Goal: Information Seeking & Learning: Find contact information

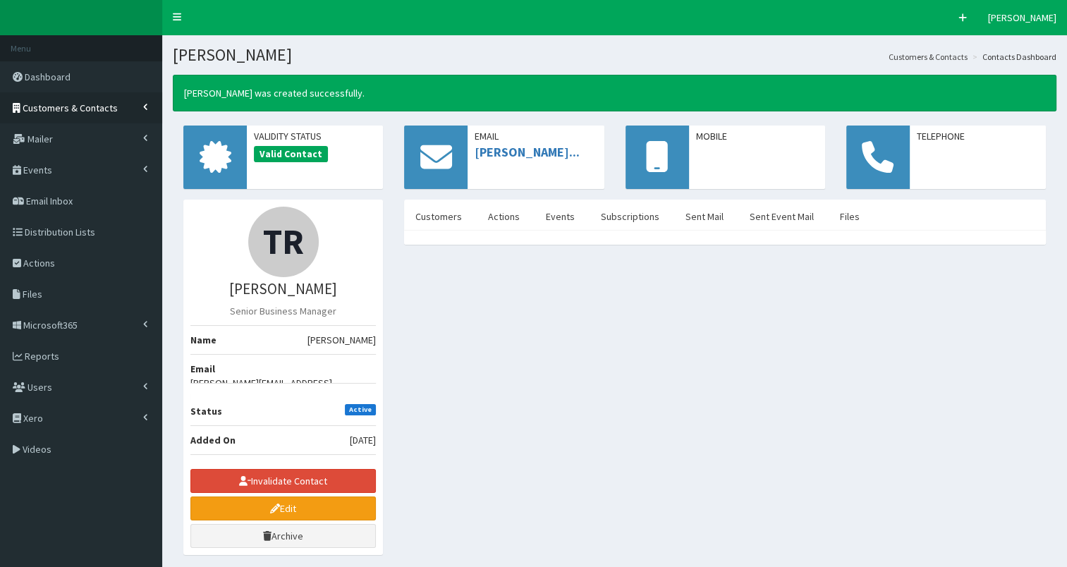
click at [92, 106] on span "Customers & Contacts" at bounding box center [70, 108] width 95 height 13
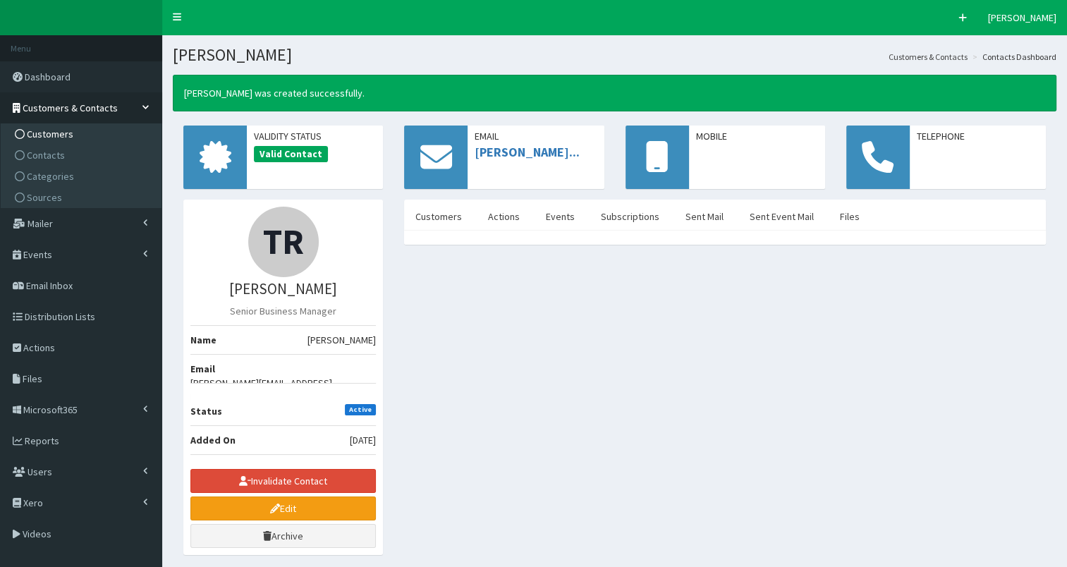
click at [86, 135] on link "Customers" at bounding box center [82, 133] width 157 height 21
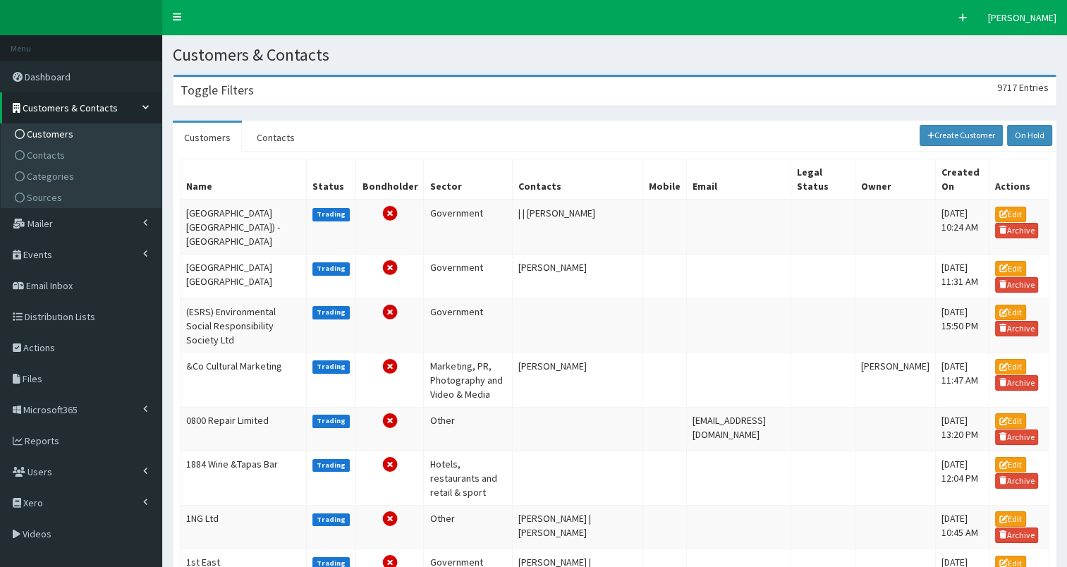
click at [237, 94] on h3 "Toggle Filters" at bounding box center [216, 90] width 73 height 13
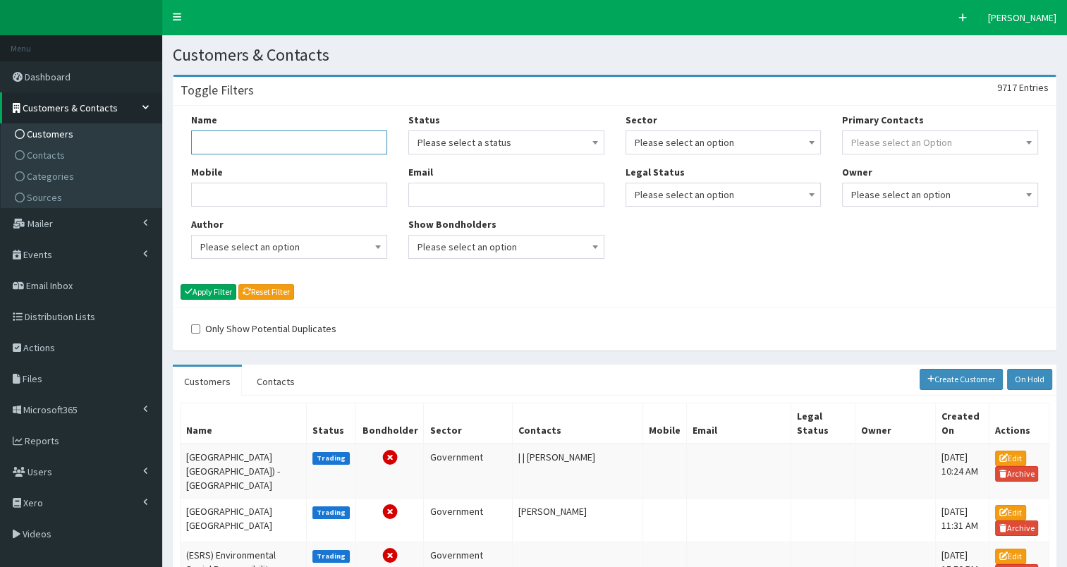
click at [223, 141] on input "Name" at bounding box center [289, 142] width 196 height 24
type input "siemen"
click at [205, 293] on button "Apply Filter" at bounding box center [208, 292] width 56 height 16
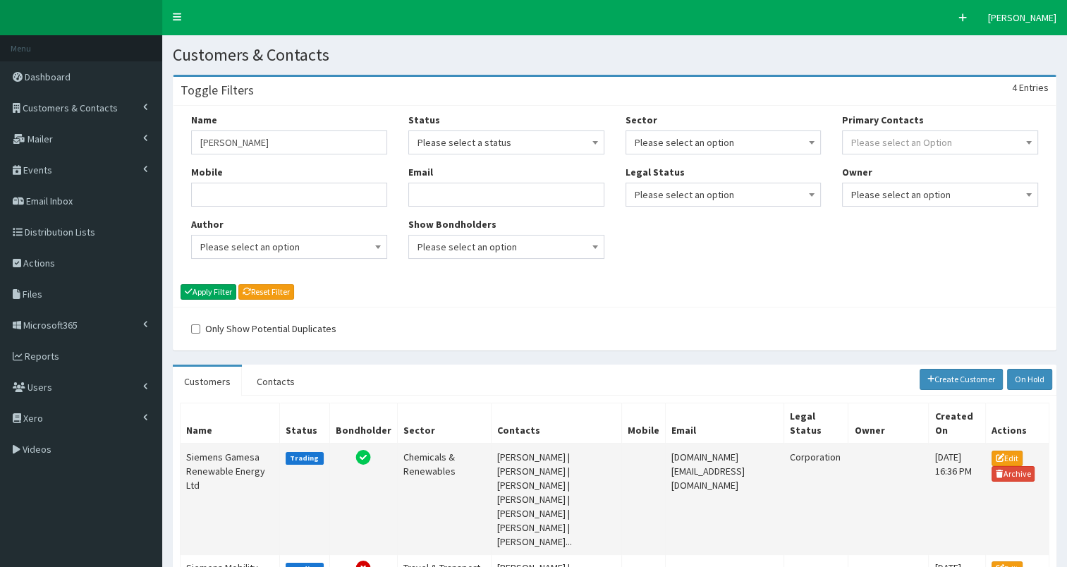
click at [214, 453] on td "Siemens Gamesa Renewable Energy Ltd" at bounding box center [229, 498] width 99 height 111
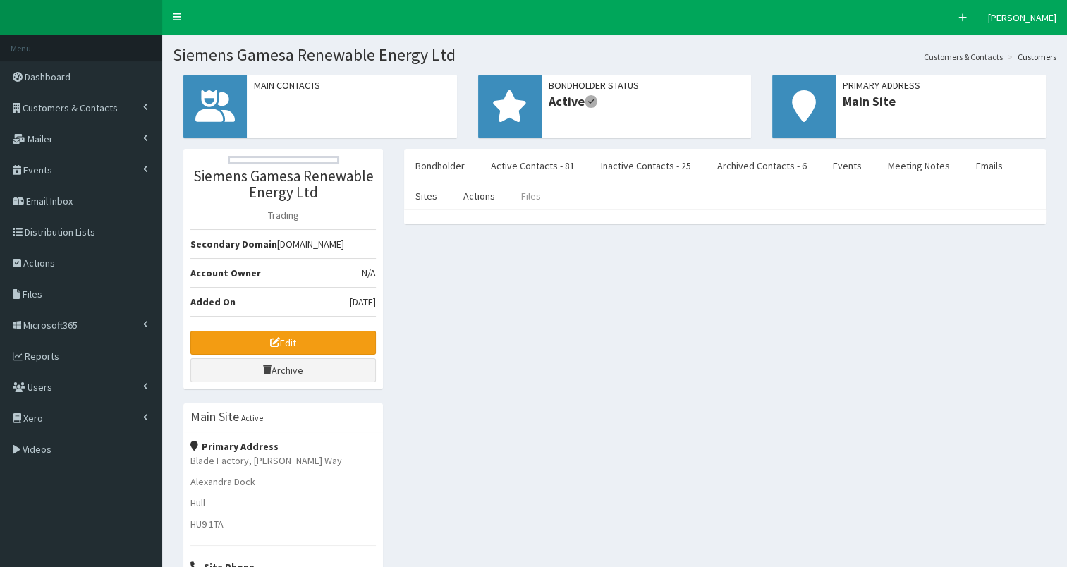
click at [524, 196] on link "Files" at bounding box center [531, 196] width 42 height 30
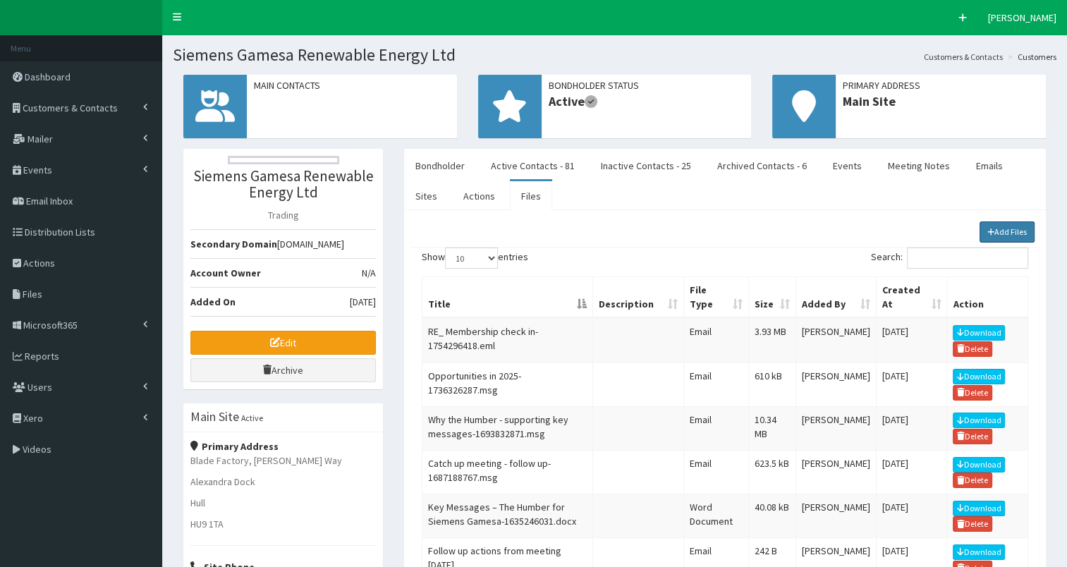
click at [1015, 235] on link "Add Files" at bounding box center [1007, 231] width 56 height 21
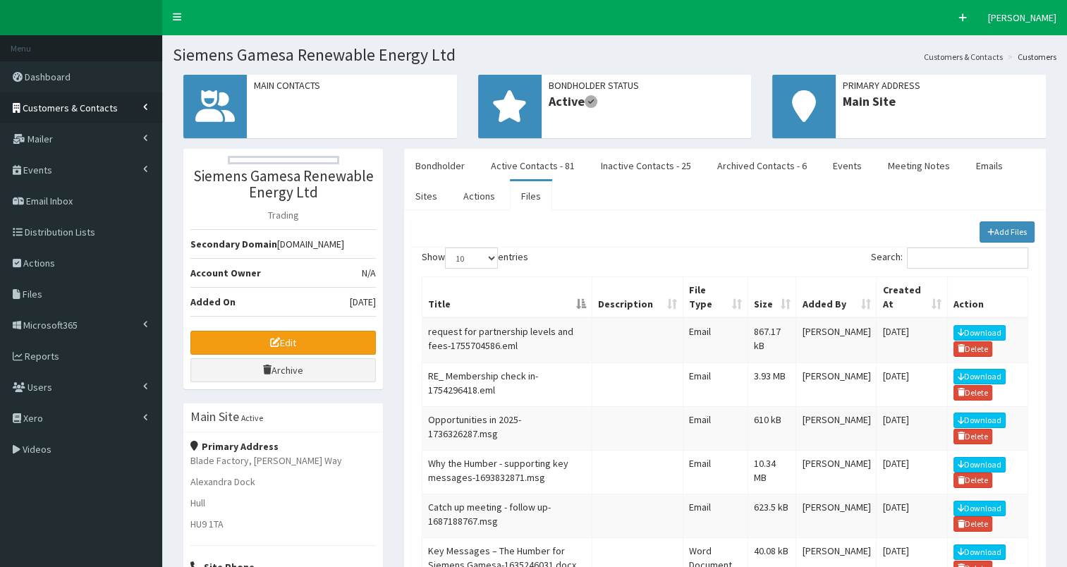
click at [54, 107] on span "Customers & Contacts" at bounding box center [70, 108] width 95 height 13
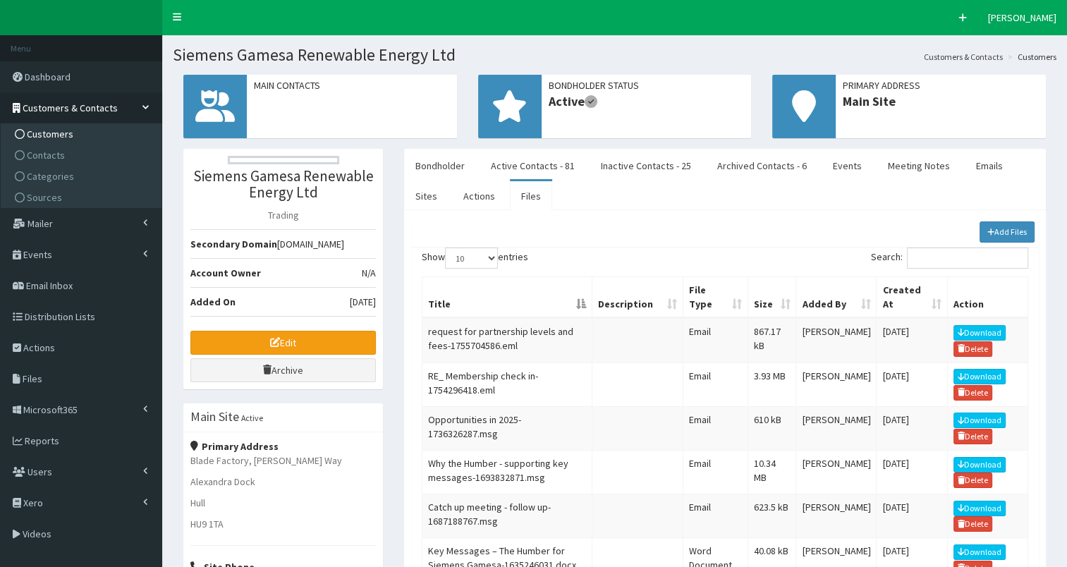
click at [55, 138] on span "Customers" at bounding box center [50, 134] width 47 height 13
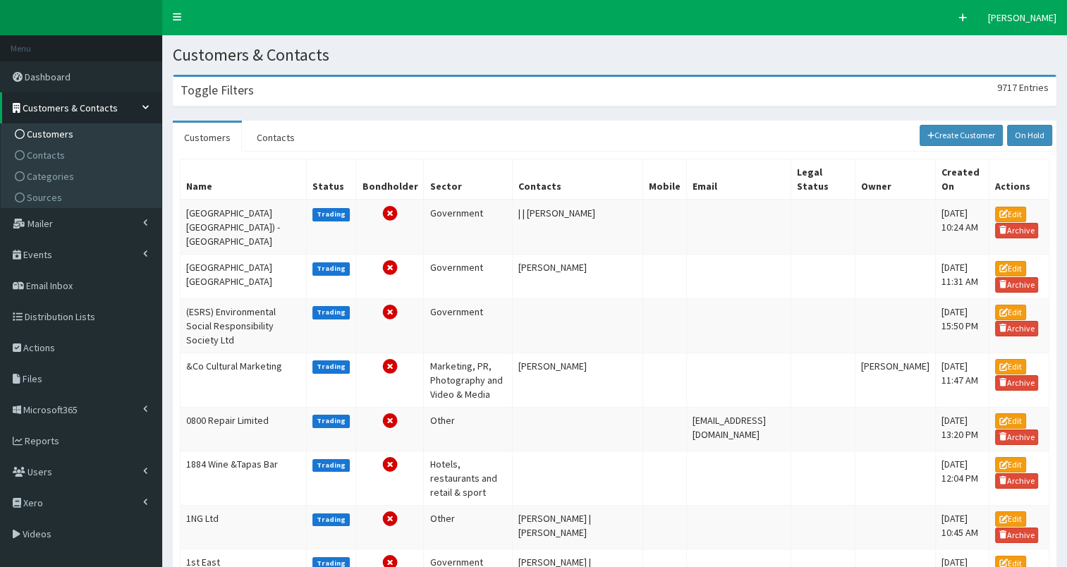
click at [223, 98] on div "Toggle Filters 9717 Entries" at bounding box center [614, 91] width 882 height 29
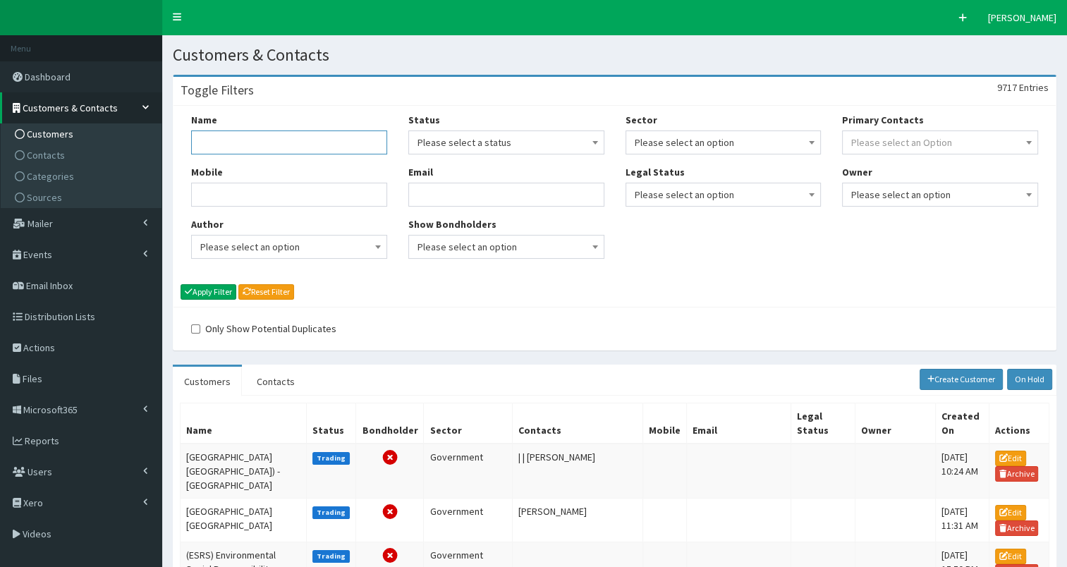
click at [206, 140] on input "Name" at bounding box center [289, 142] width 196 height 24
type input "two rid"
click at [217, 293] on button "Apply Filter" at bounding box center [208, 292] width 56 height 16
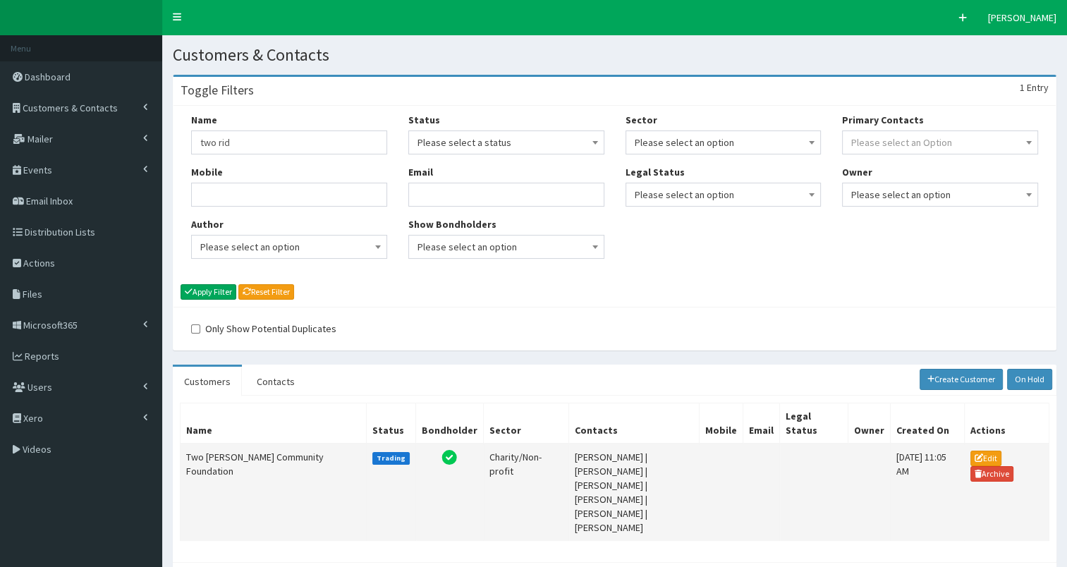
click at [203, 453] on td "Two [PERSON_NAME] Community Foundation" at bounding box center [273, 491] width 186 height 97
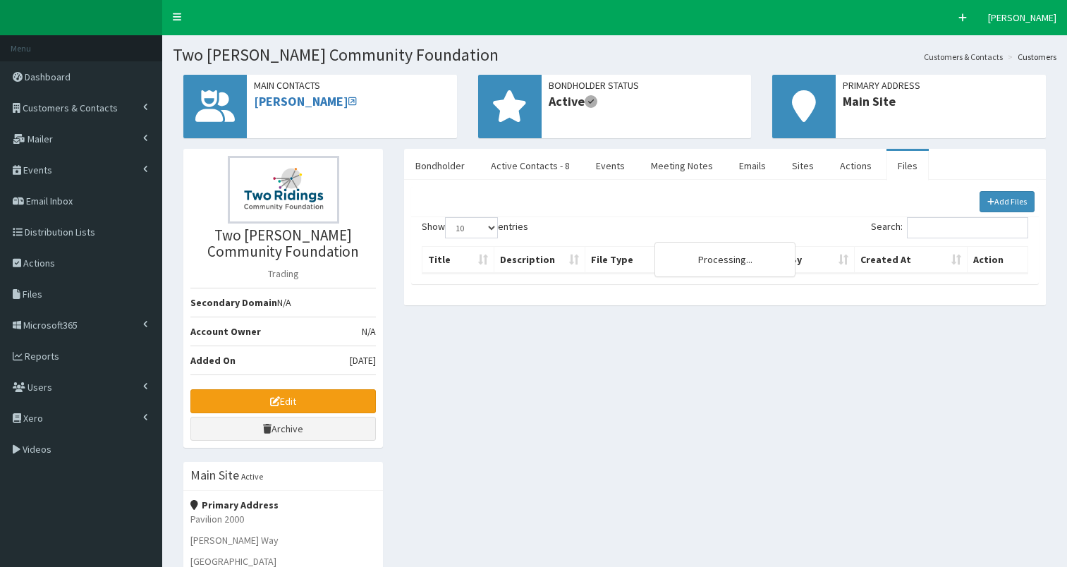
select select "50"
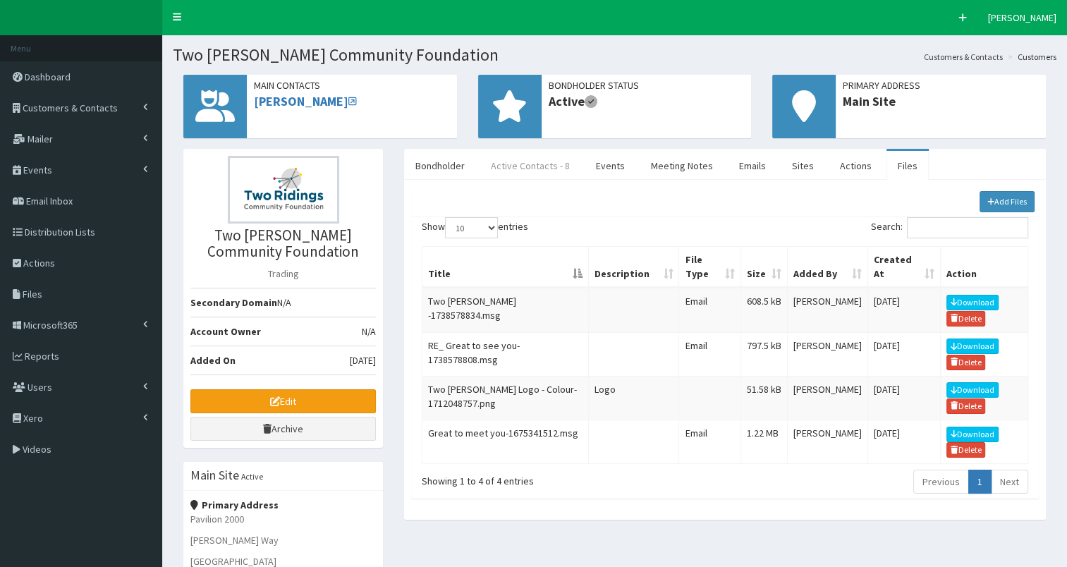
click at [534, 159] on link "Active Contacts - 8" at bounding box center [530, 166] width 102 height 30
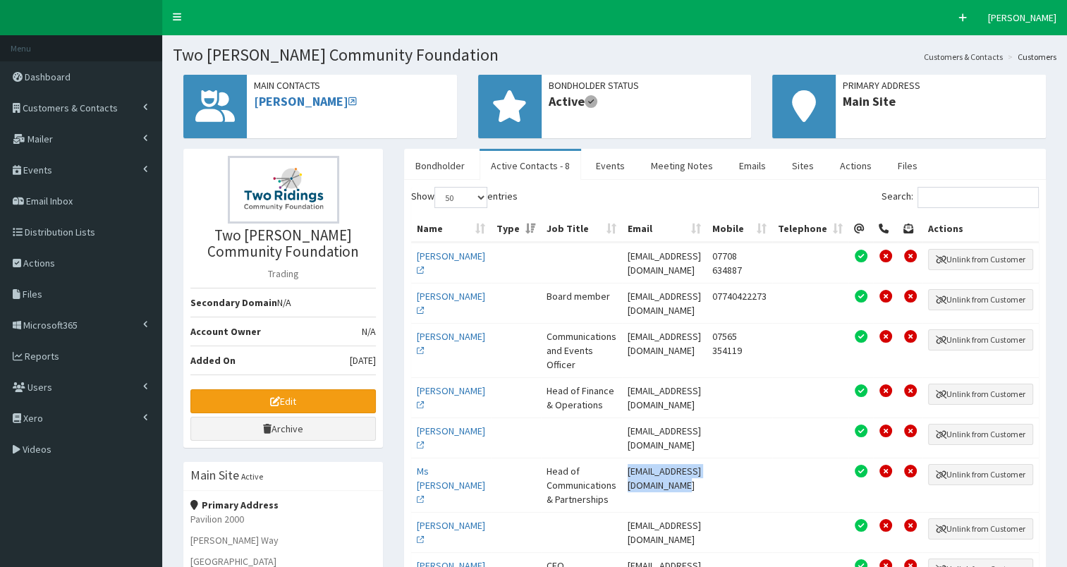
drag, startPoint x: 599, startPoint y: 510, endPoint x: 721, endPoint y: 505, distance: 121.4
click at [706, 505] on td "[EMAIL_ADDRESS][DOMAIN_NAME]" at bounding box center [664, 485] width 85 height 54
copy td "[EMAIL_ADDRESS][DOMAIN_NAME]"
